Goal: Transaction & Acquisition: Download file/media

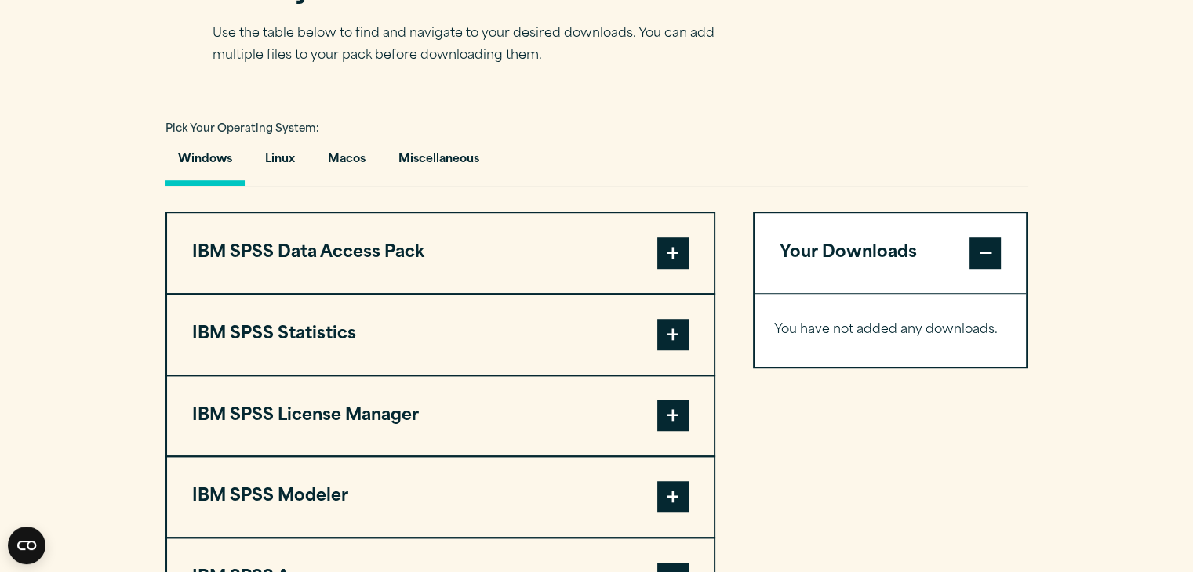
scroll to position [1059, 0]
click at [675, 240] on span at bounding box center [672, 252] width 31 height 31
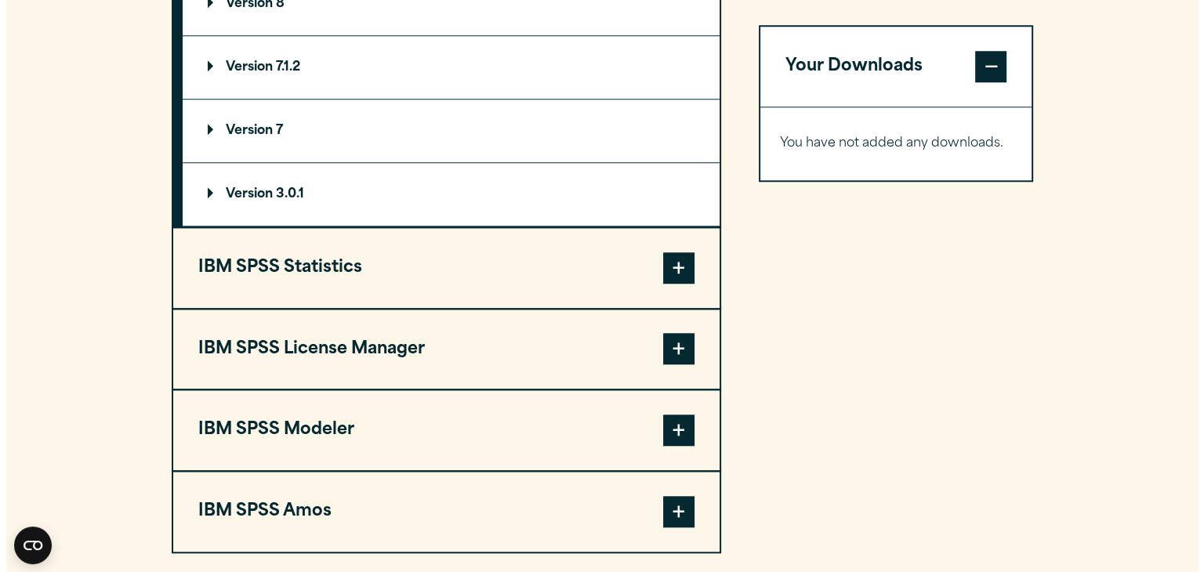
scroll to position [1380, 0]
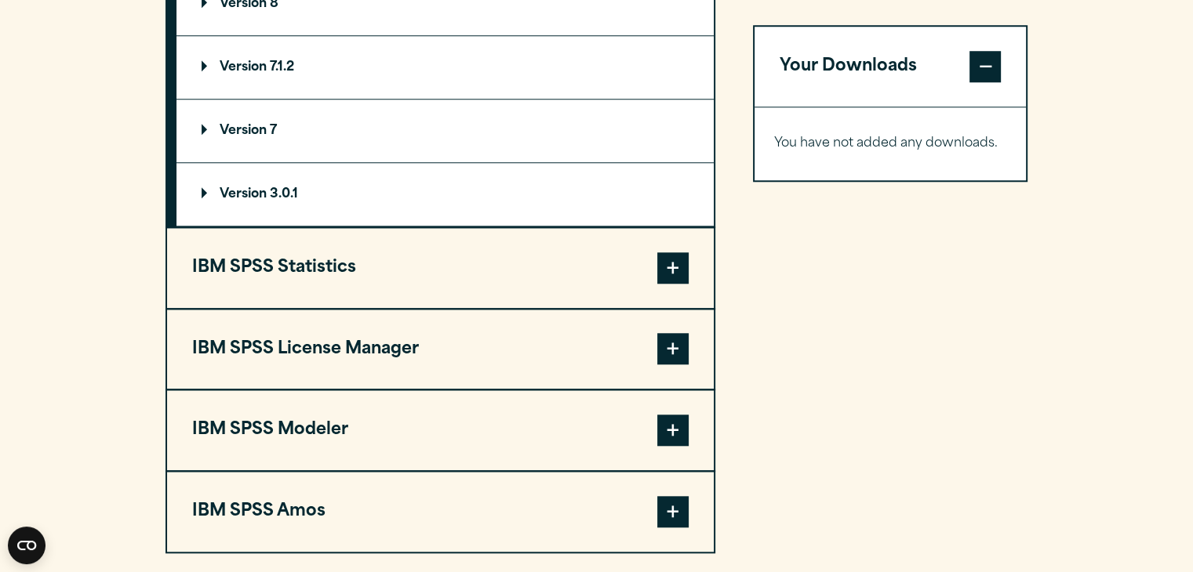
click at [677, 261] on span at bounding box center [672, 267] width 31 height 31
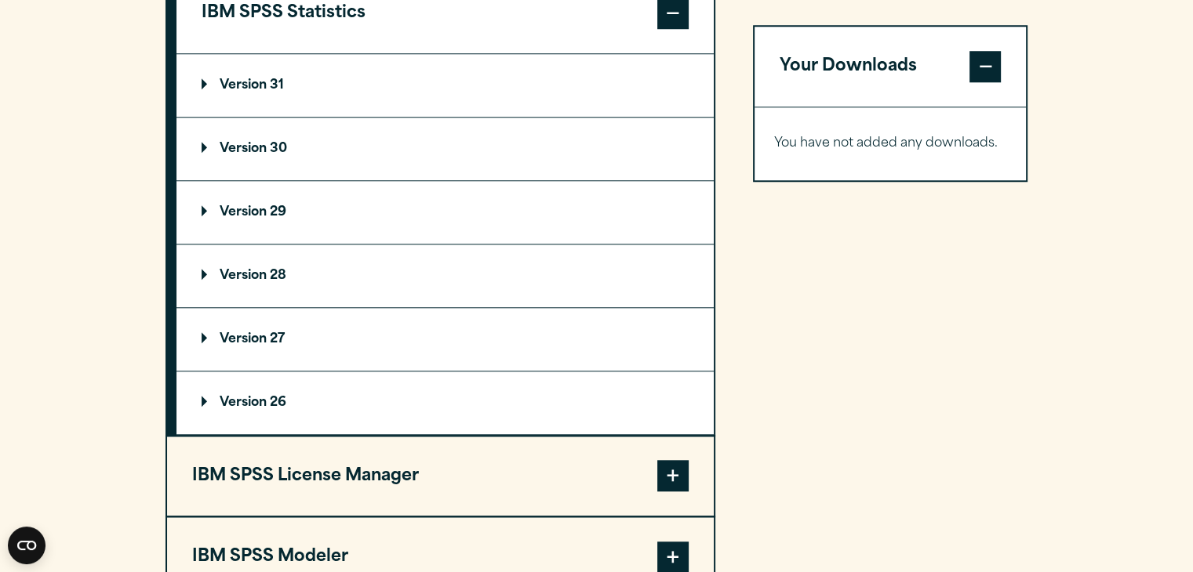
click at [267, 79] on p "Version 31" at bounding box center [242, 85] width 82 height 13
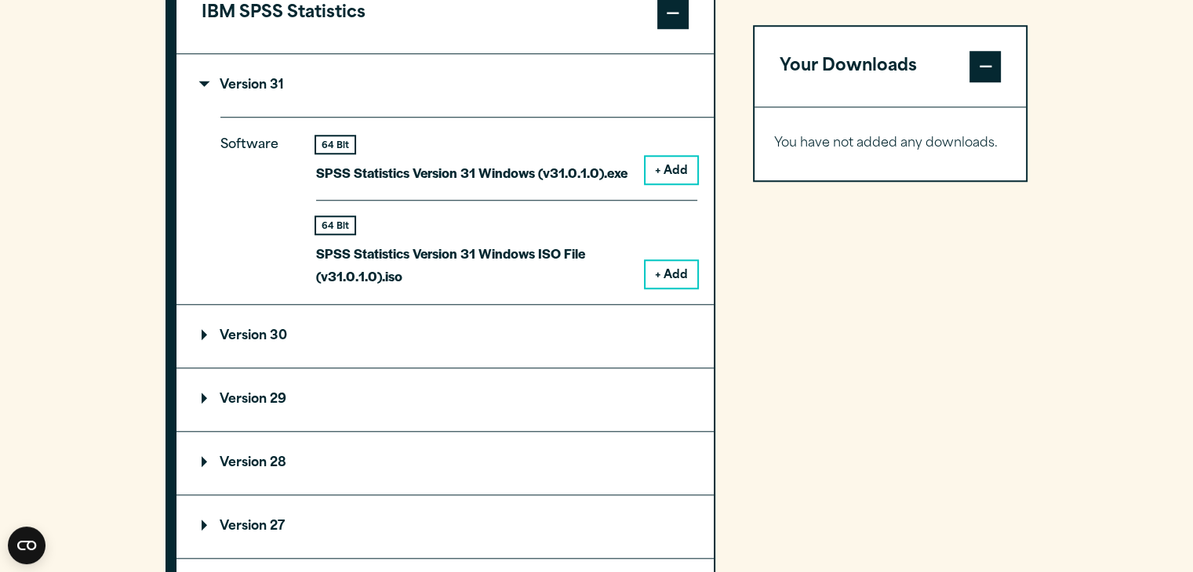
click at [669, 161] on button "+ Add" at bounding box center [671, 170] width 52 height 27
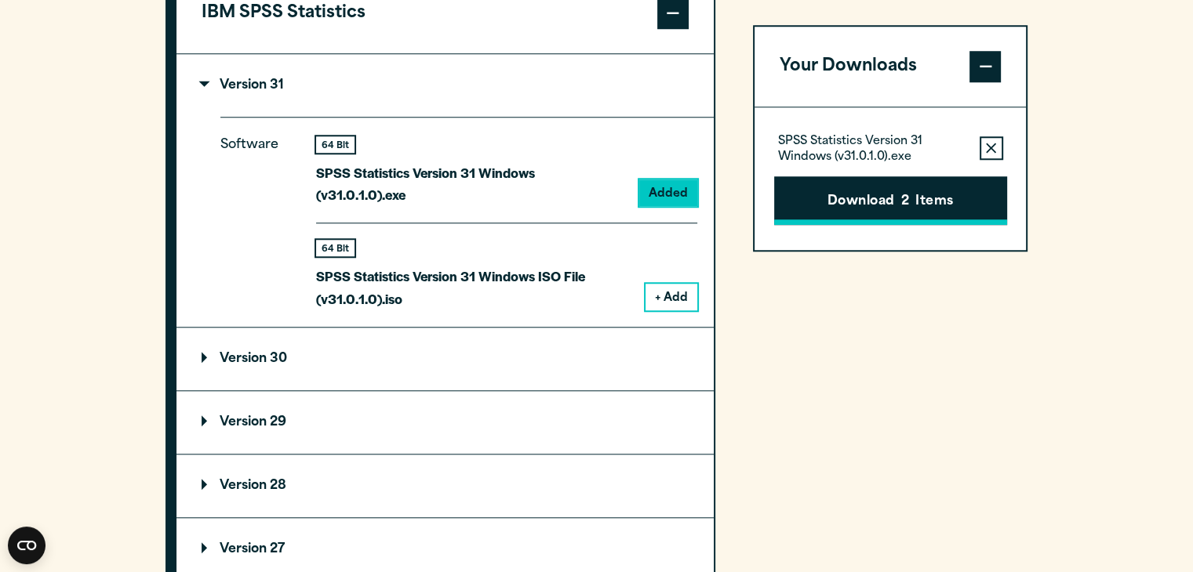
click at [855, 189] on button "Download 2 Items" at bounding box center [890, 200] width 233 height 49
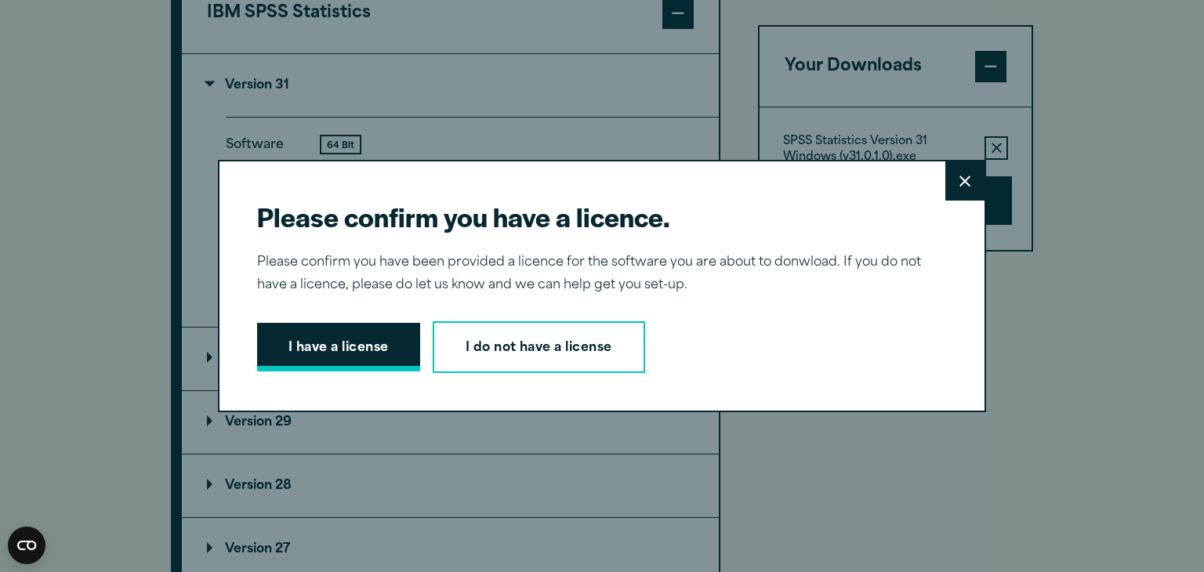
click at [354, 342] on button "I have a license" at bounding box center [338, 347] width 163 height 49
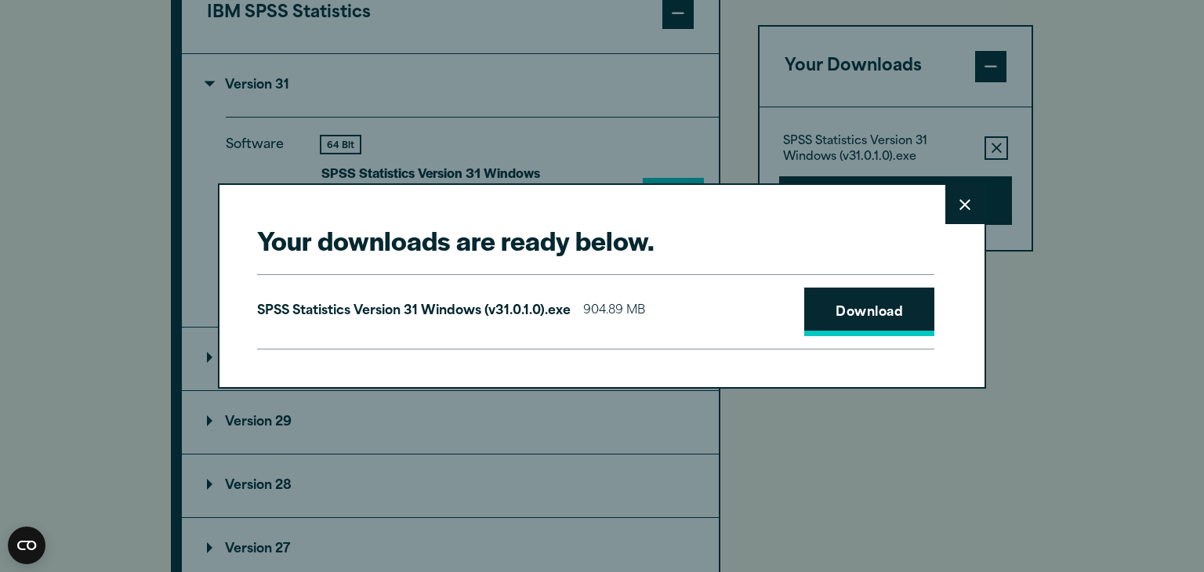
click at [867, 302] on link "Download" at bounding box center [869, 312] width 130 height 49
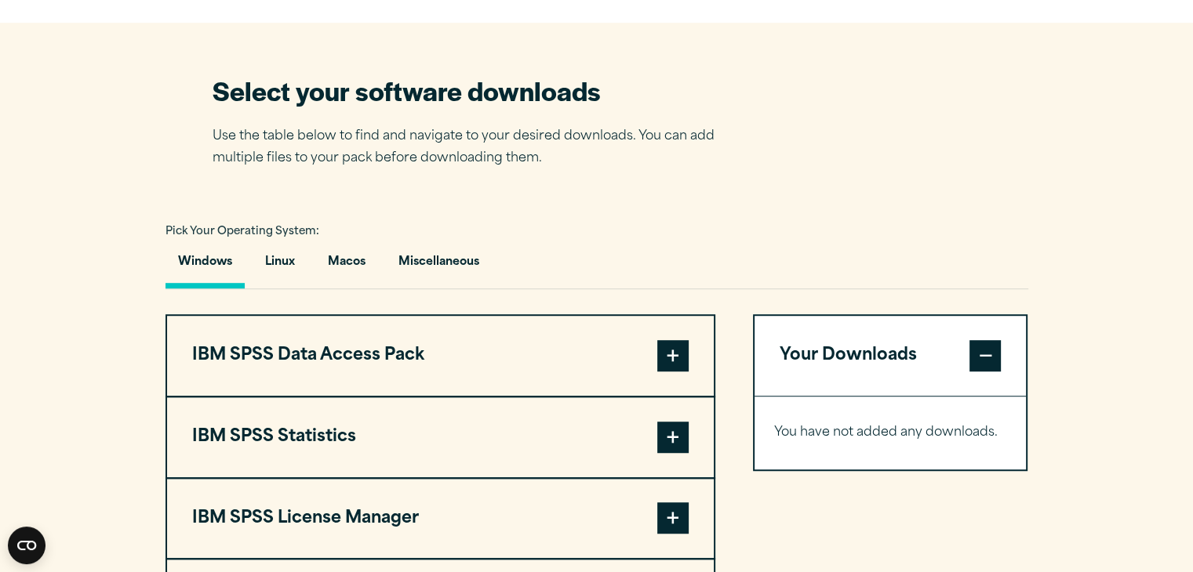
scroll to position [957, 0]
click at [665, 430] on span at bounding box center [672, 436] width 31 height 31
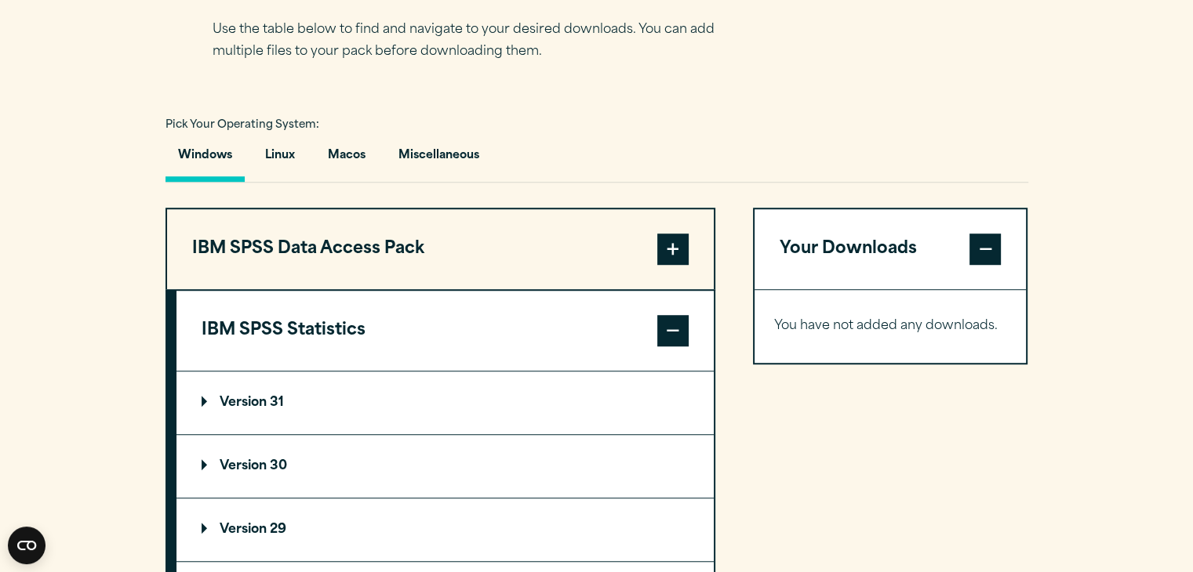
scroll to position [1063, 0]
click at [243, 462] on p "Version 30" at bounding box center [243, 465] width 85 height 13
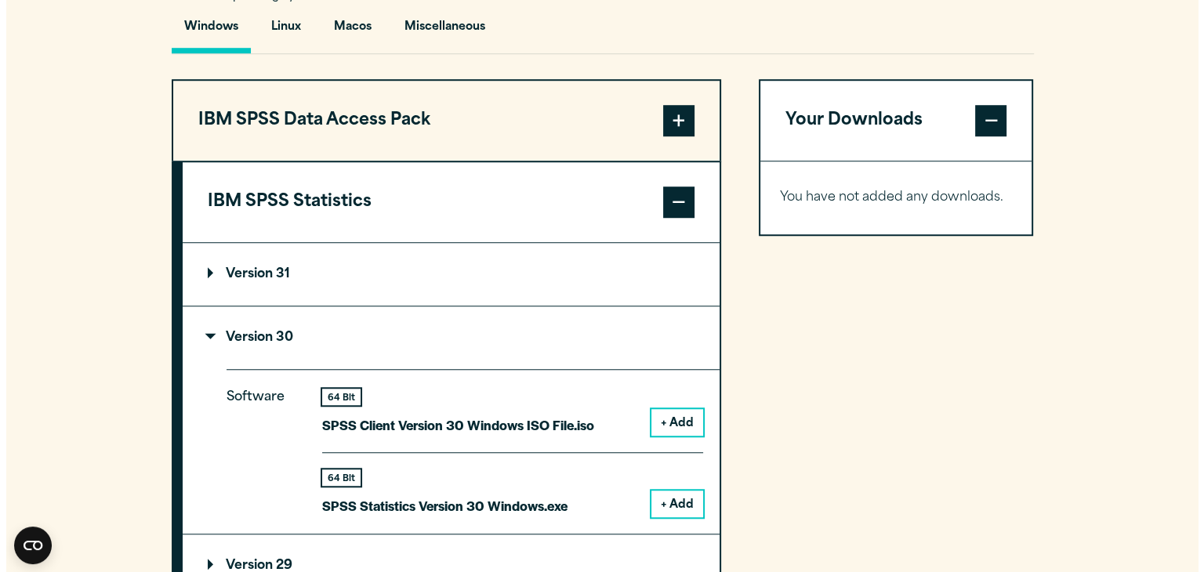
scroll to position [1192, 0]
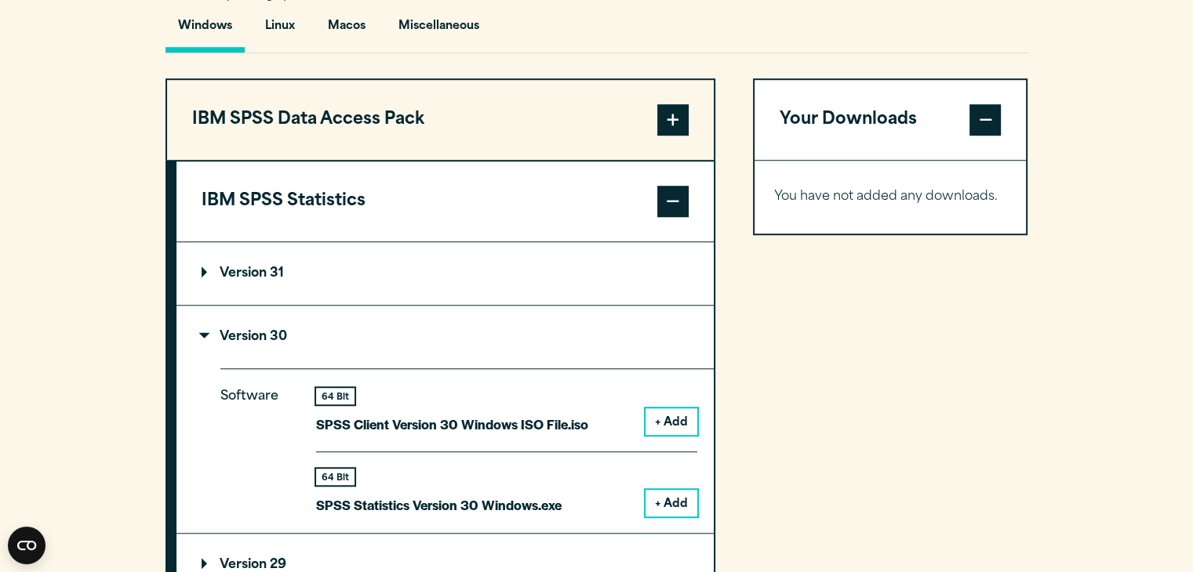
click at [680, 503] on button "+ Add" at bounding box center [671, 503] width 52 height 27
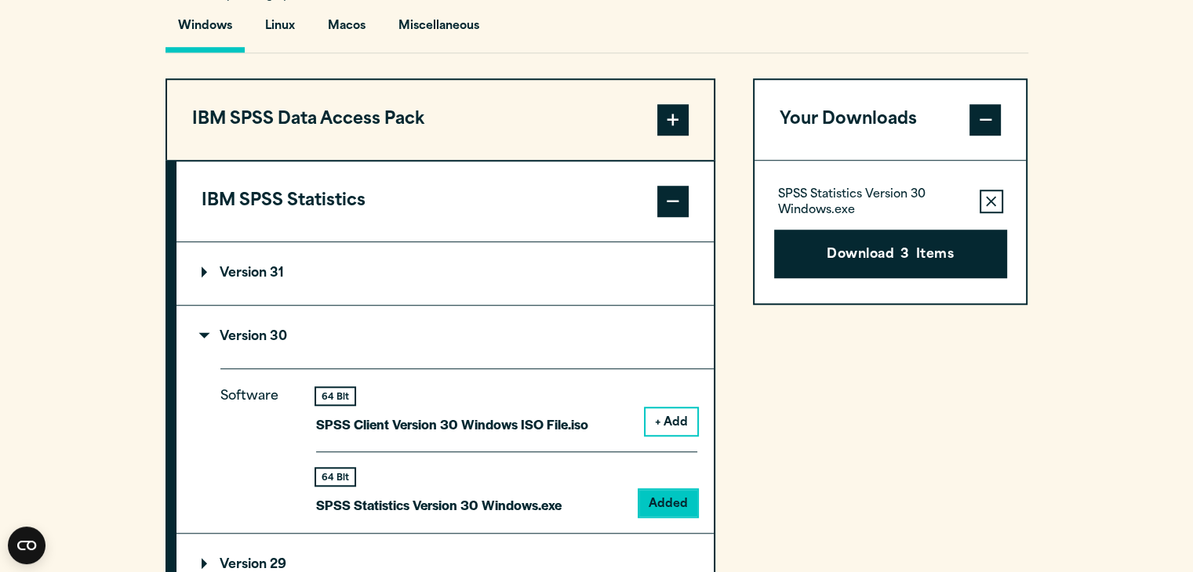
click at [992, 198] on icon "button" at bounding box center [991, 201] width 10 height 10
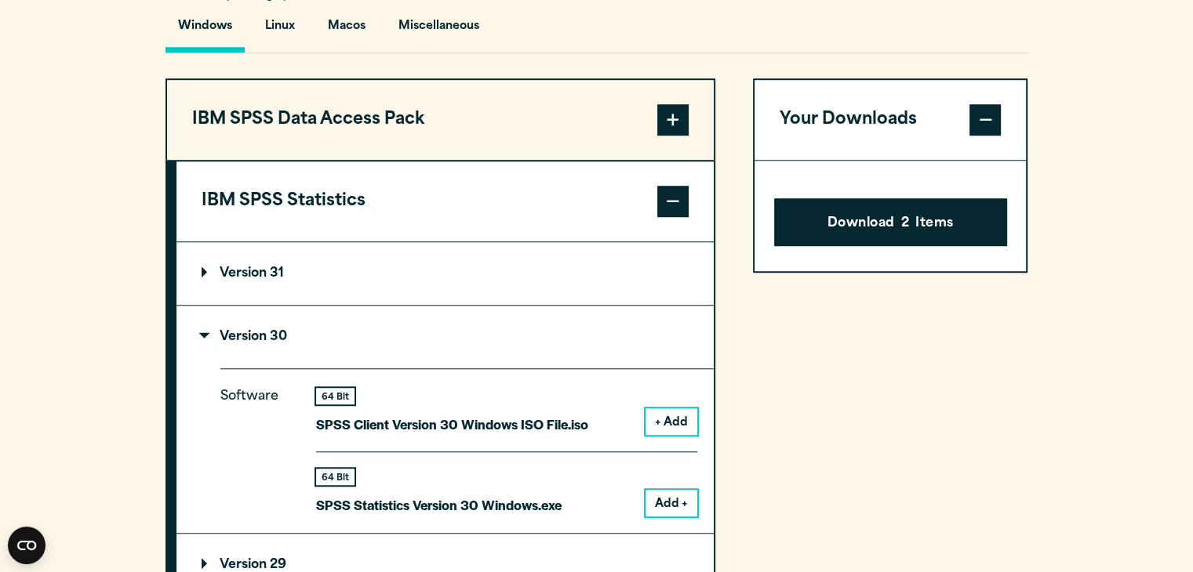
click at [993, 111] on span at bounding box center [984, 119] width 31 height 31
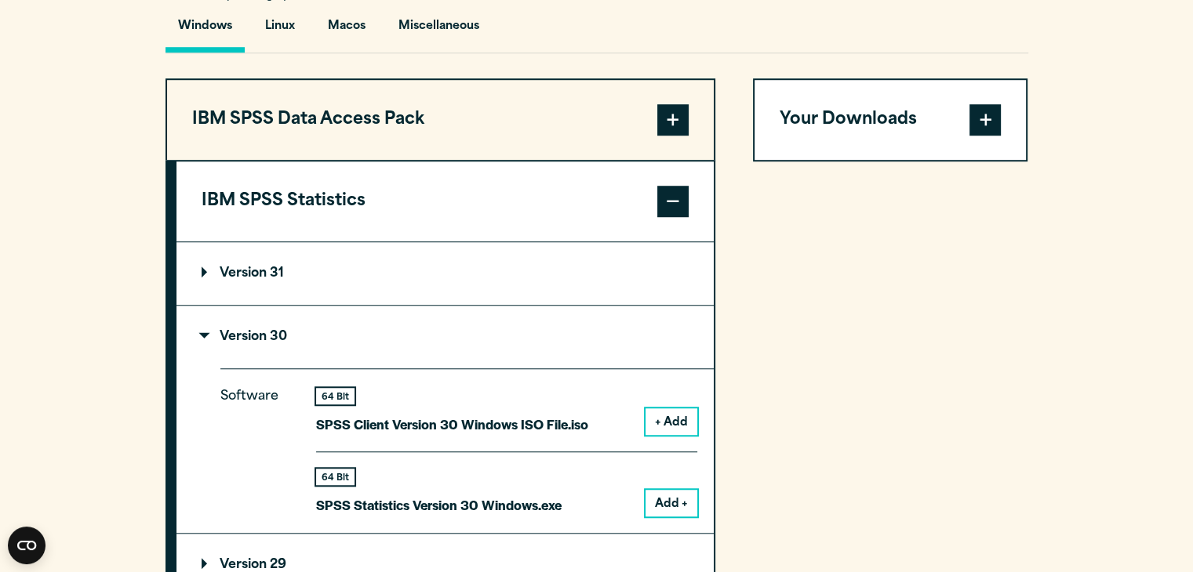
click at [662, 499] on button "Add +" at bounding box center [671, 503] width 52 height 27
click at [422, 502] on p "SPSS Statistics Version 30 Windows.exe" at bounding box center [438, 505] width 245 height 23
click at [977, 116] on span at bounding box center [984, 119] width 31 height 31
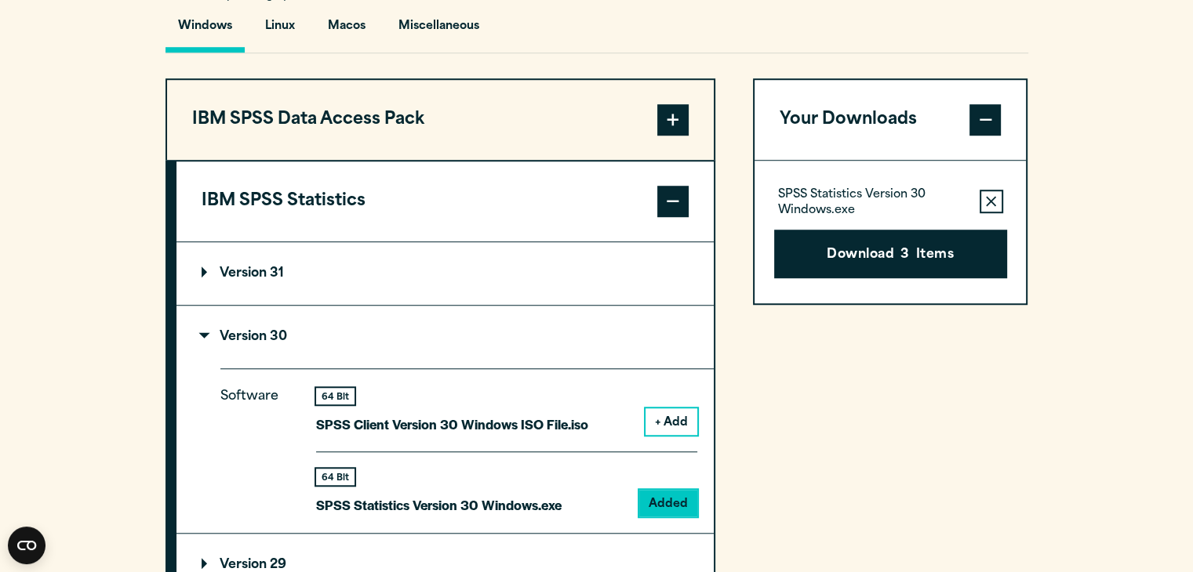
click at [846, 198] on p "SPSS Statistics Version 30 Windows.exe" at bounding box center [872, 202] width 189 height 31
click at [815, 197] on p "SPSS Statistics Version 30 Windows.exe" at bounding box center [872, 202] width 189 height 31
click at [899, 263] on button "Download 3 Items" at bounding box center [890, 254] width 233 height 49
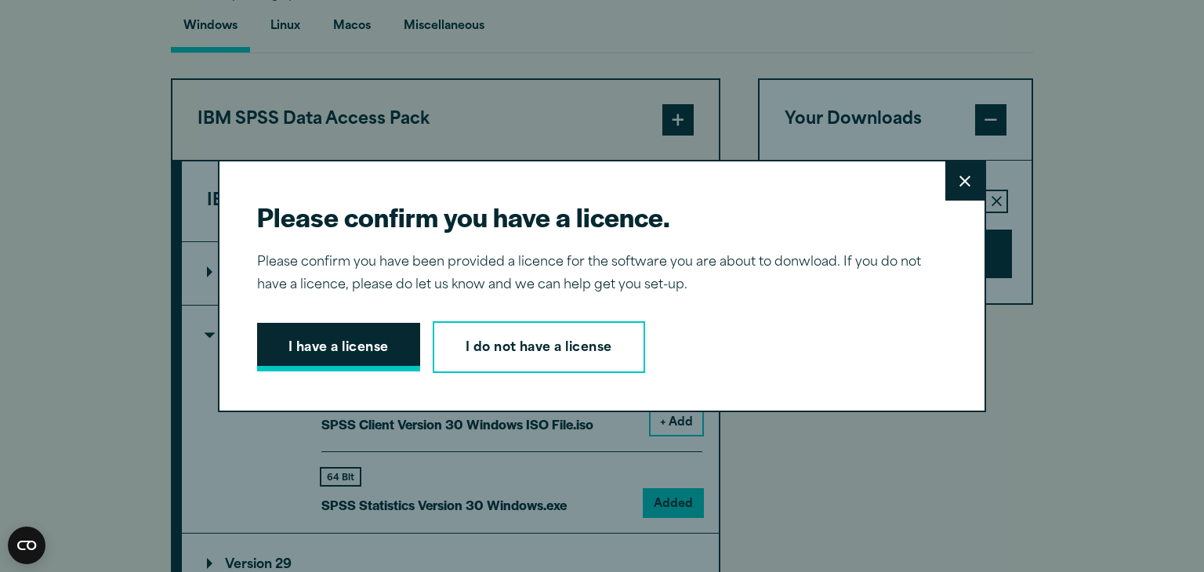
click at [368, 351] on button "I have a license" at bounding box center [338, 347] width 163 height 49
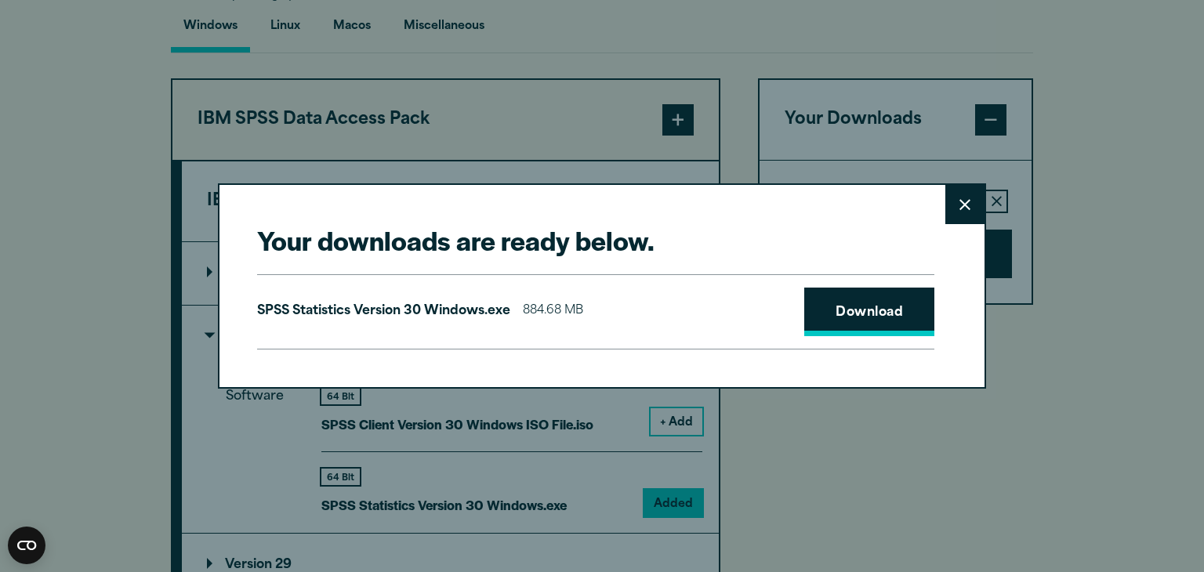
click at [847, 296] on link "Download" at bounding box center [869, 312] width 130 height 49
